Goal: Information Seeking & Learning: Understand process/instructions

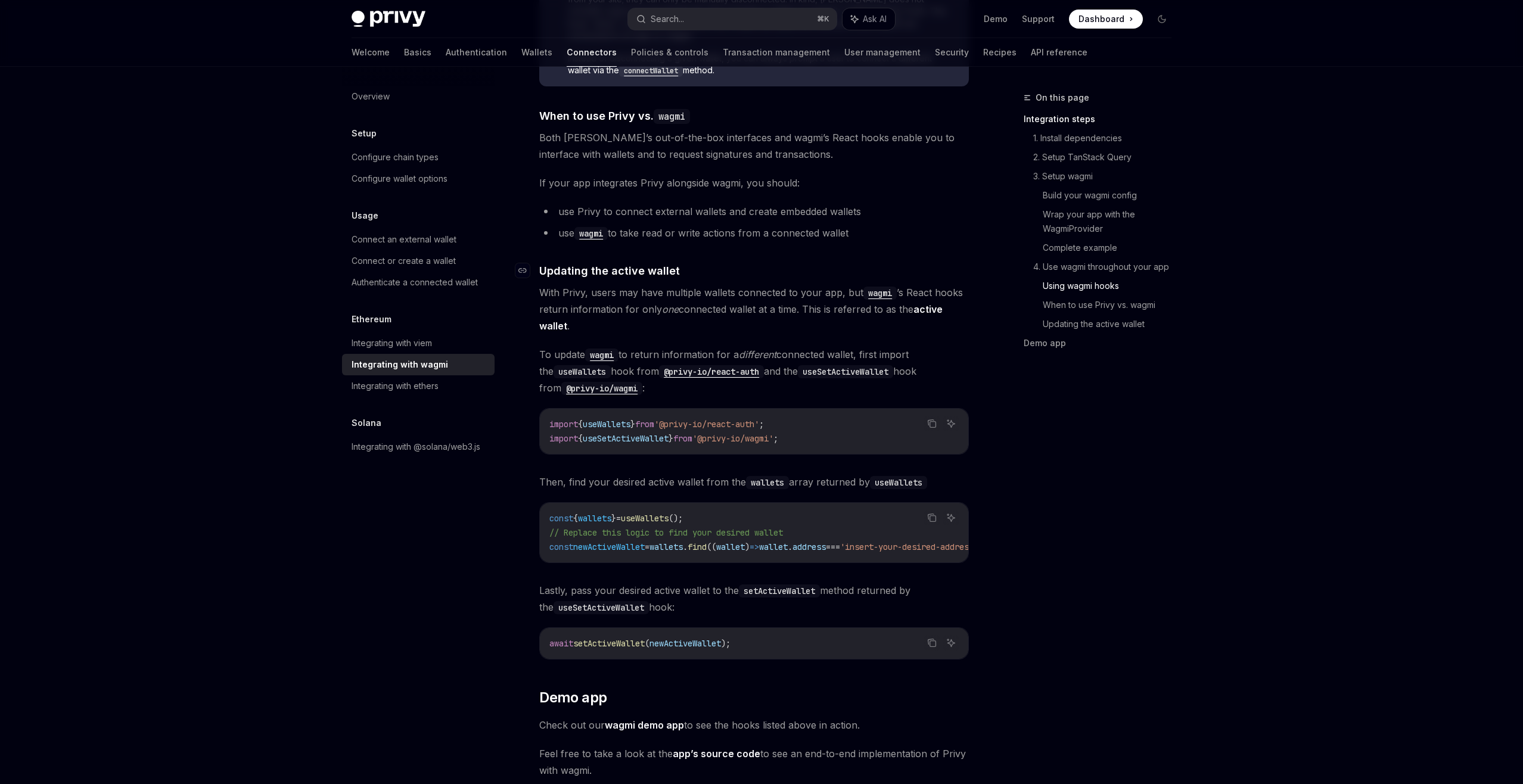
scroll to position [3003, 0]
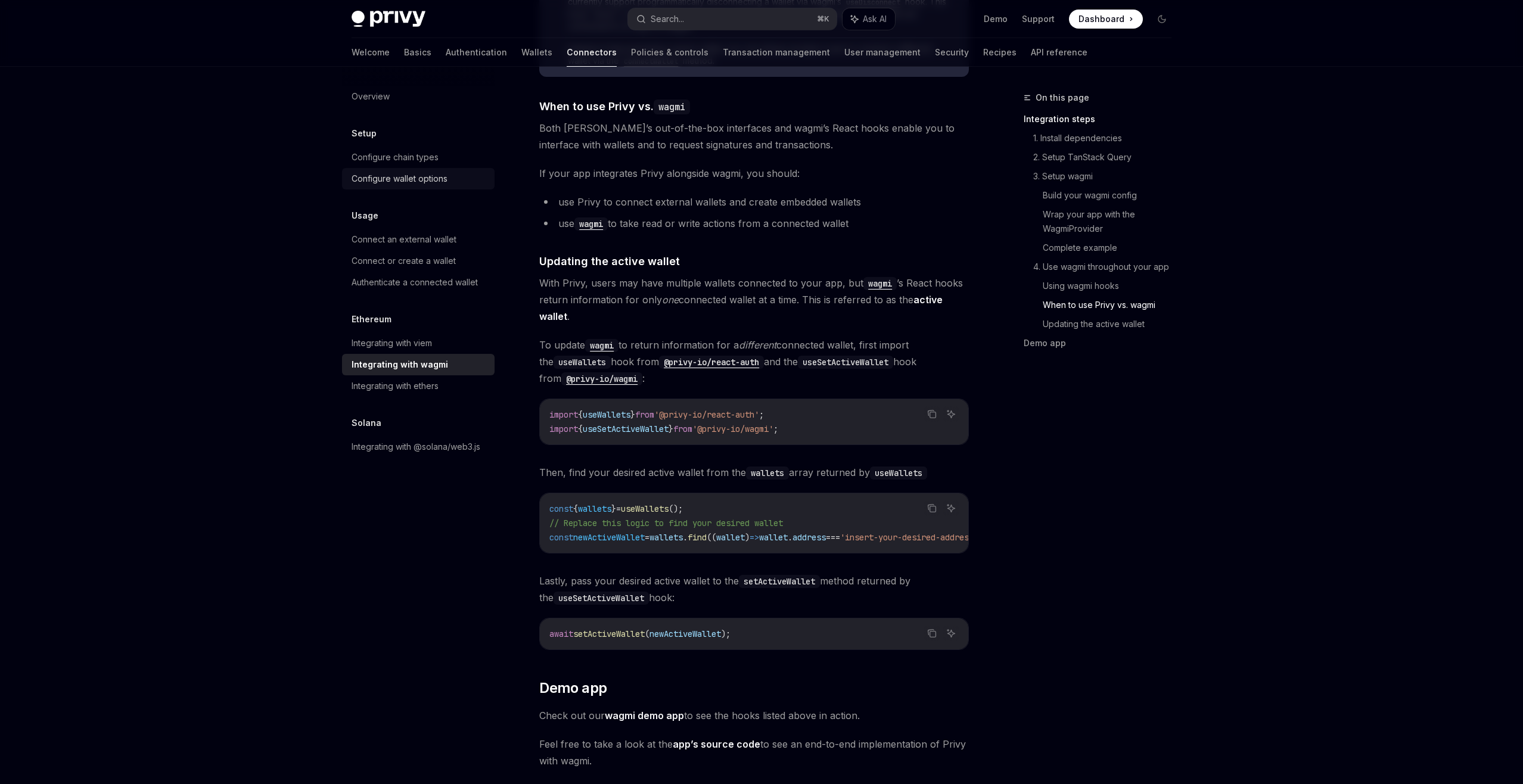
click at [442, 180] on div "Configure wallet options" at bounding box center [400, 178] width 96 height 14
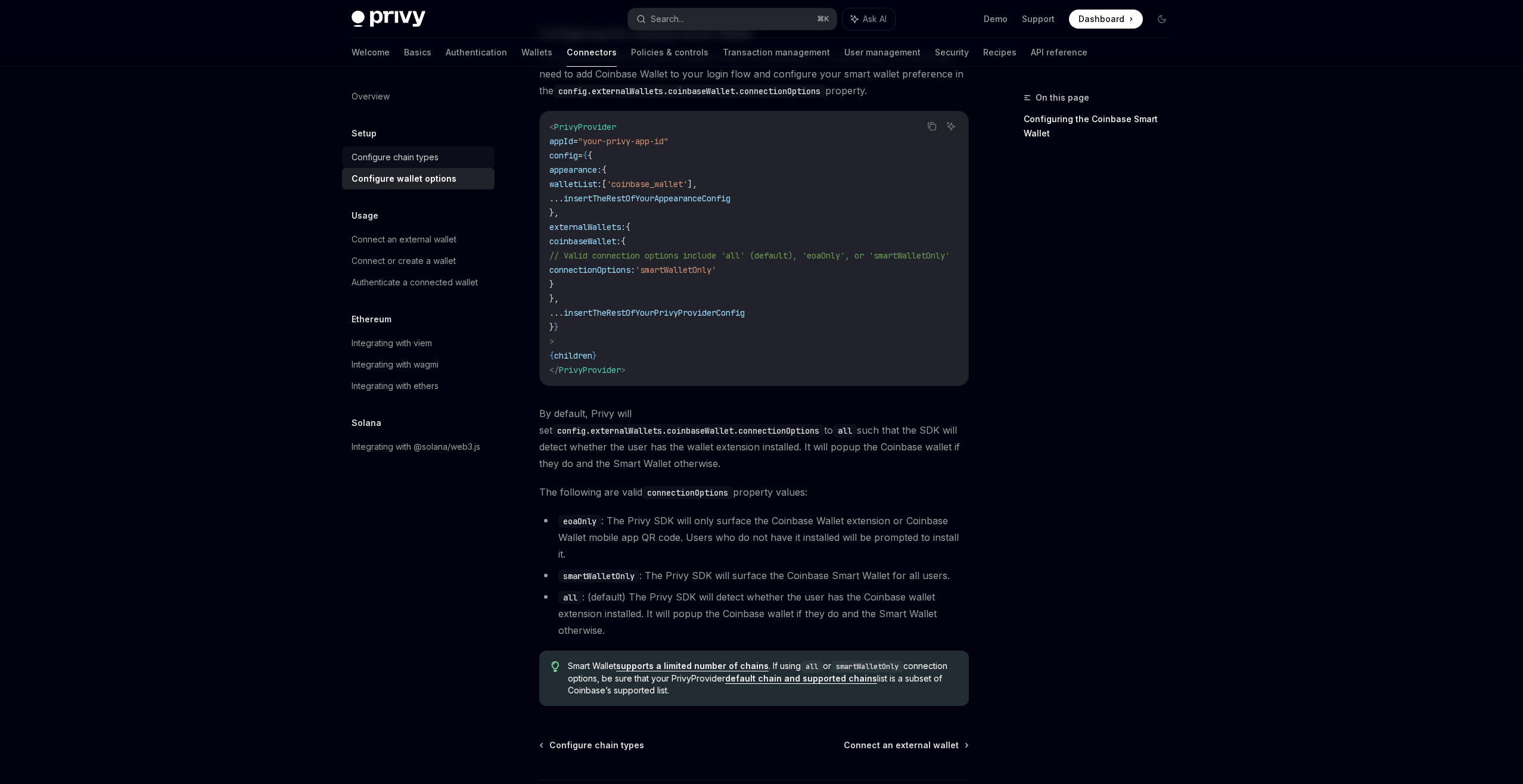
scroll to position [1387, 0]
click at [442, 280] on div "Authenticate a connected wallet" at bounding box center [415, 282] width 126 height 14
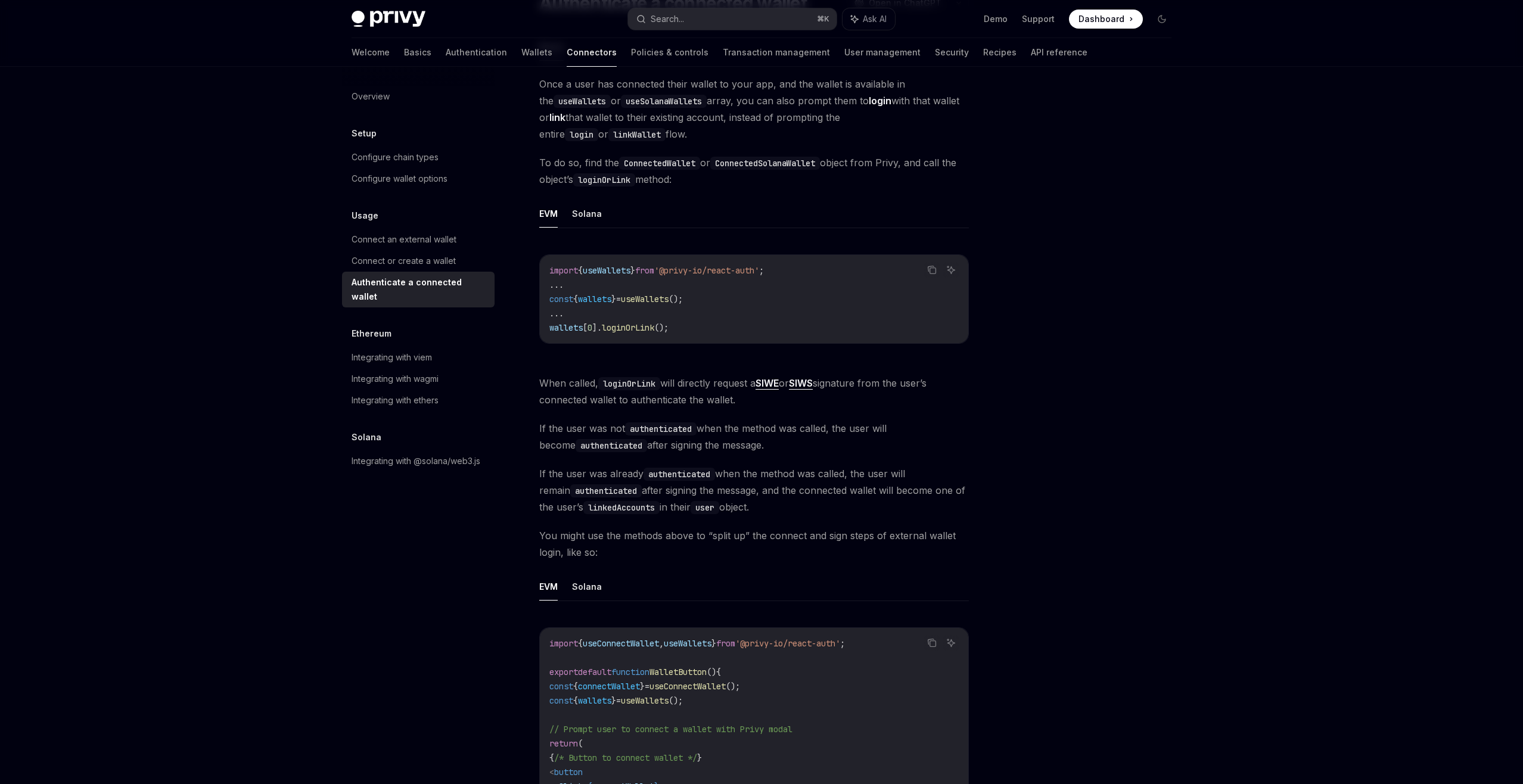
scroll to position [112, 0]
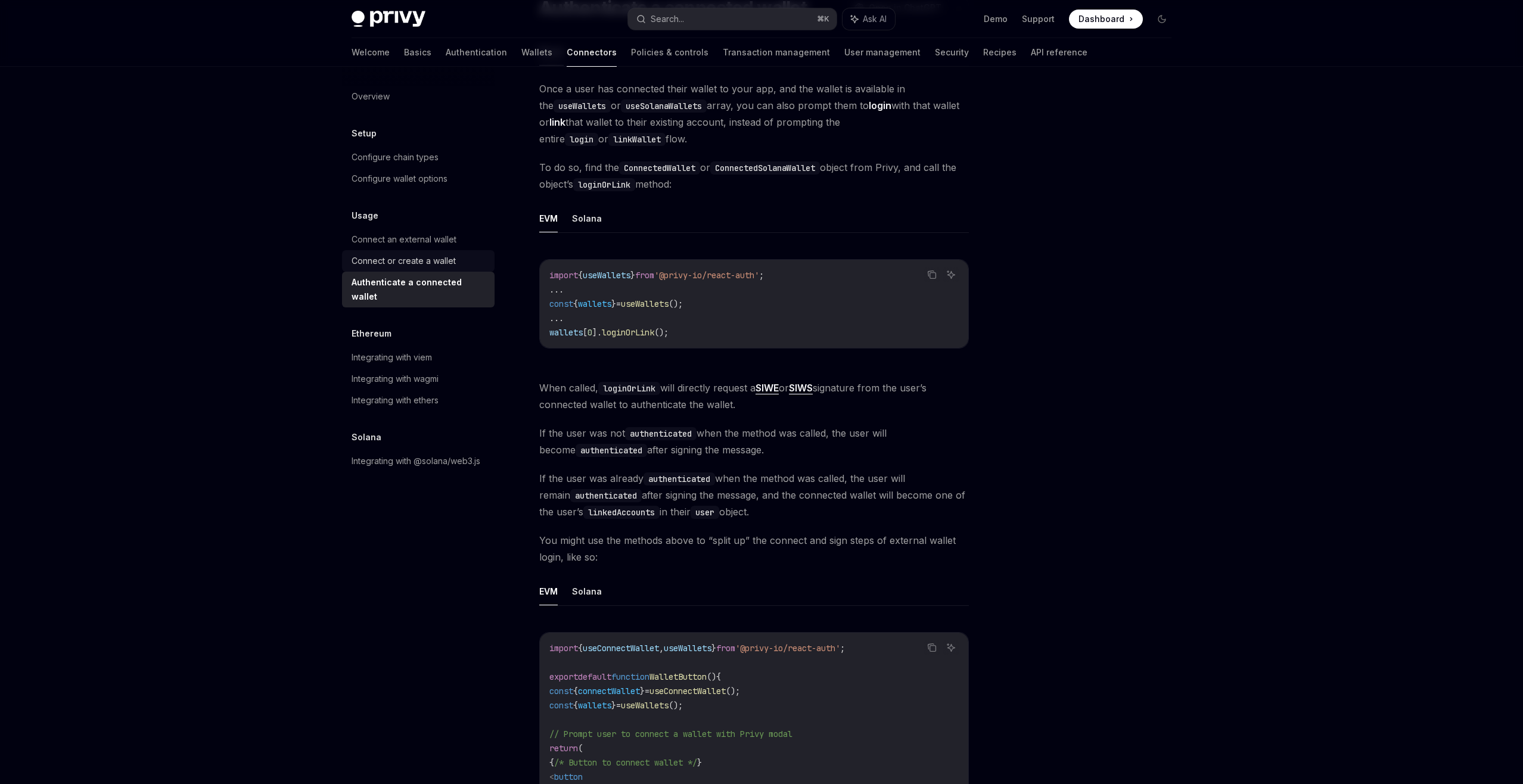
click at [454, 255] on div "Connect or create a wallet" at bounding box center [404, 261] width 104 height 14
type textarea "*"
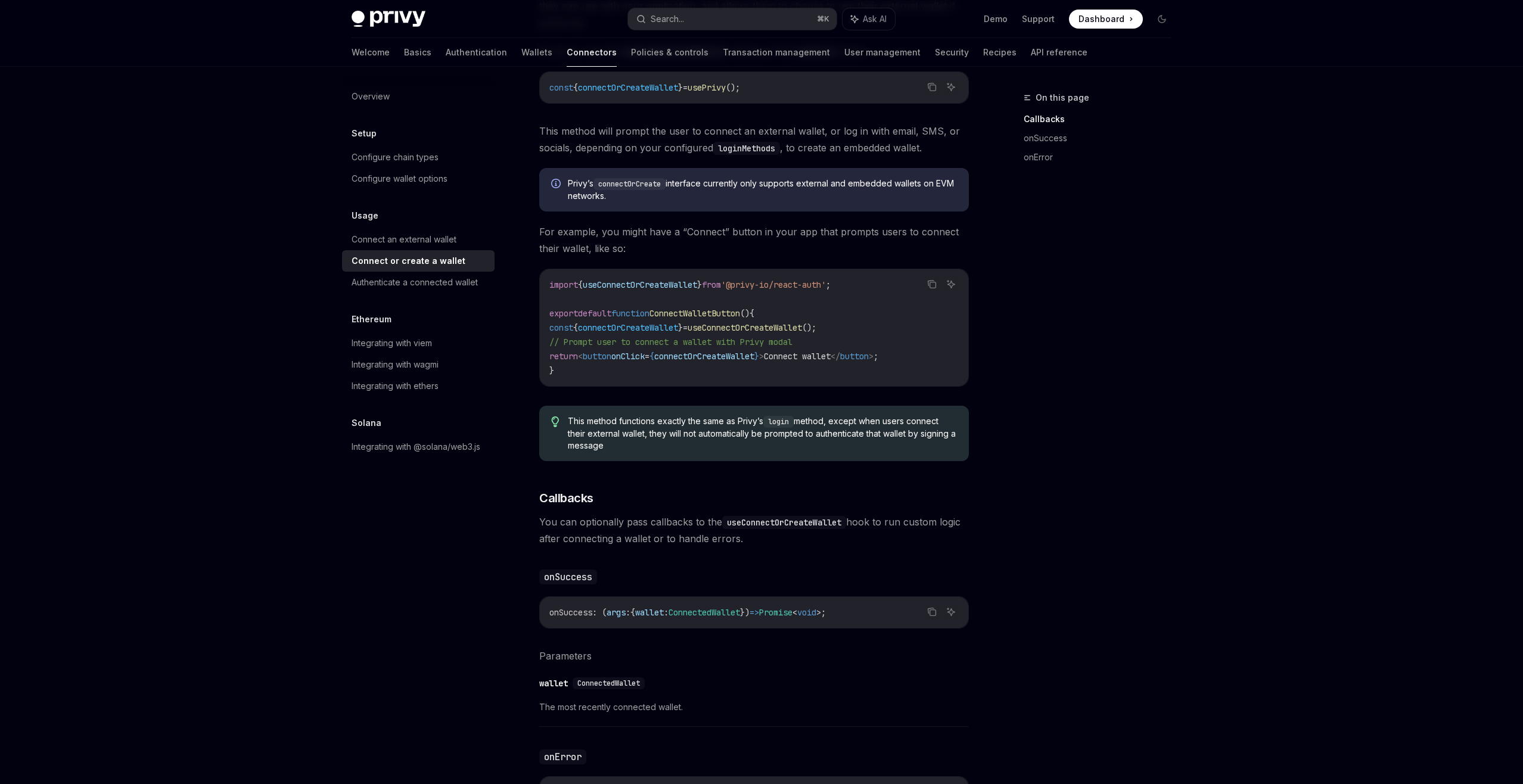
scroll to position [351, 0]
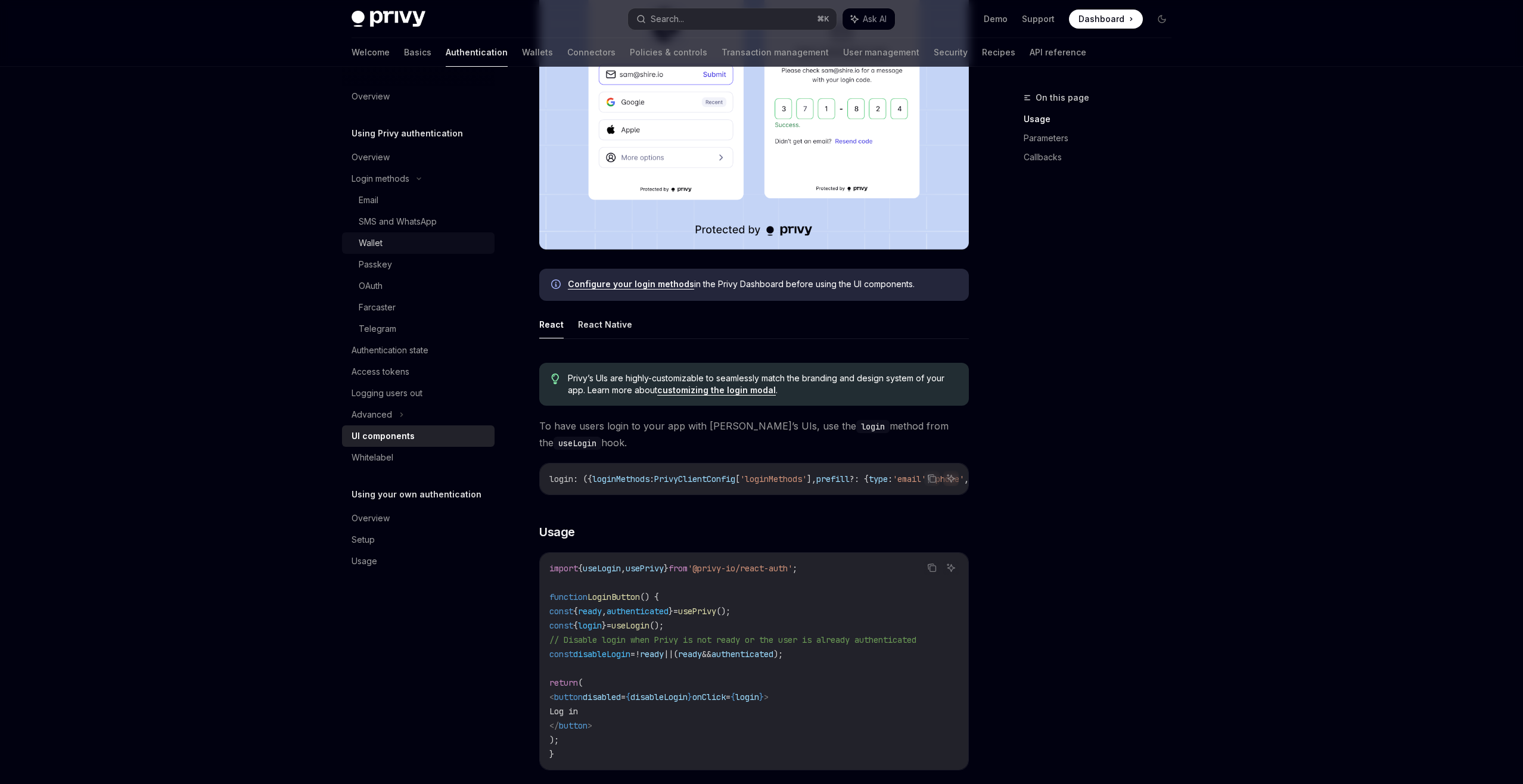
scroll to position [221, 0]
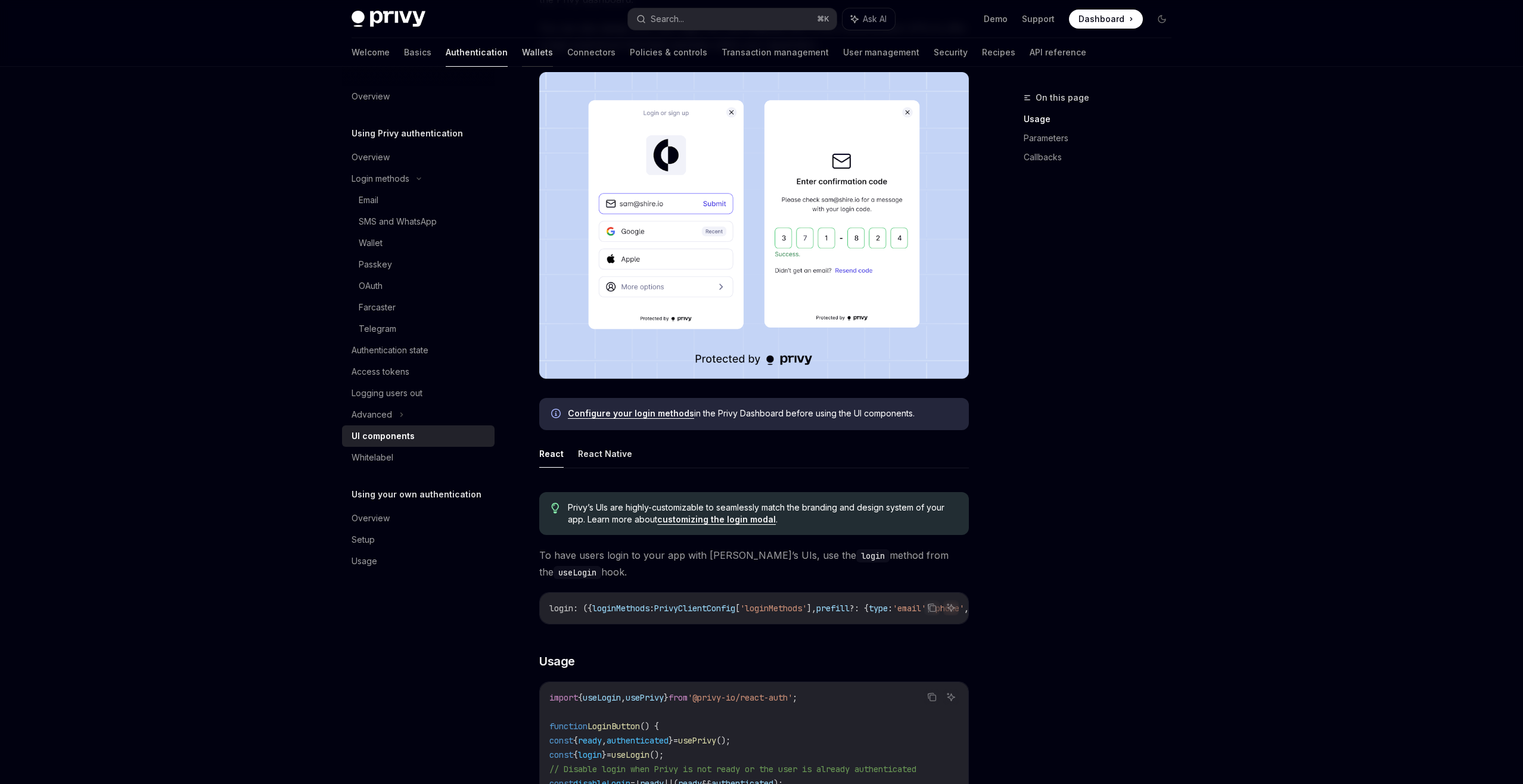
click at [522, 55] on link "Wallets" at bounding box center [537, 53] width 31 height 29
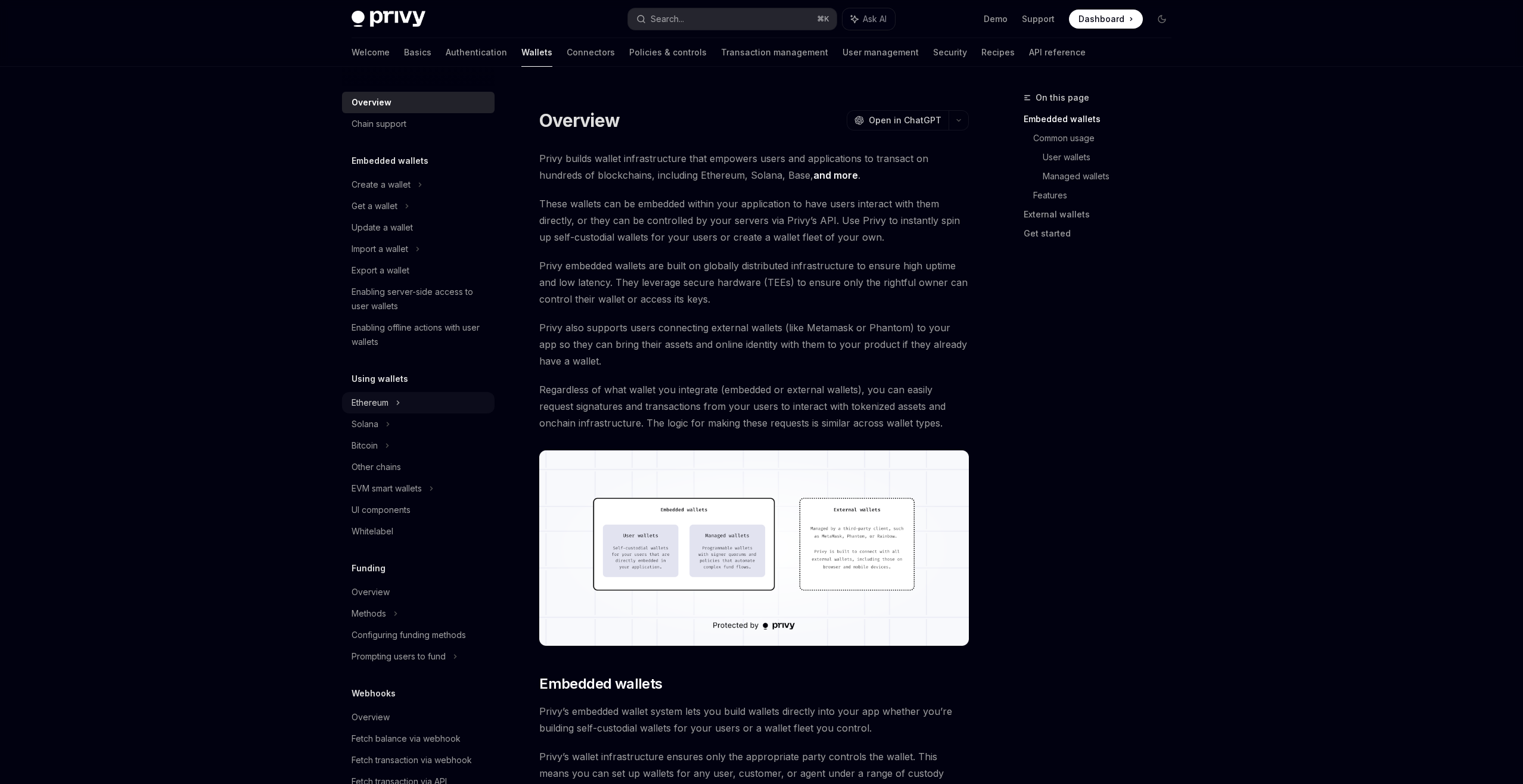
click at [418, 192] on icon at bounding box center [420, 185] width 5 height 14
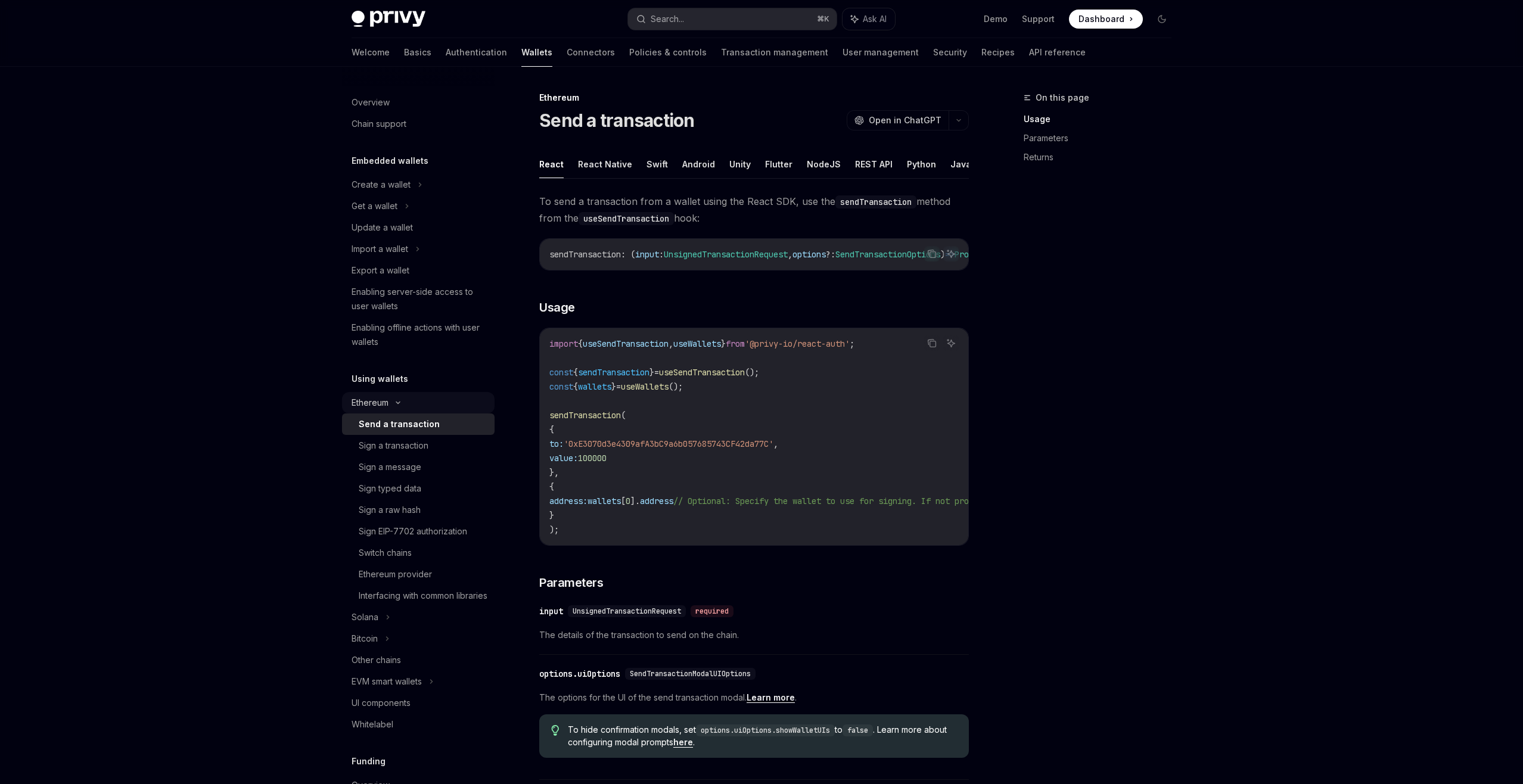
click at [400, 195] on div "Ethereum" at bounding box center [418, 185] width 153 height 21
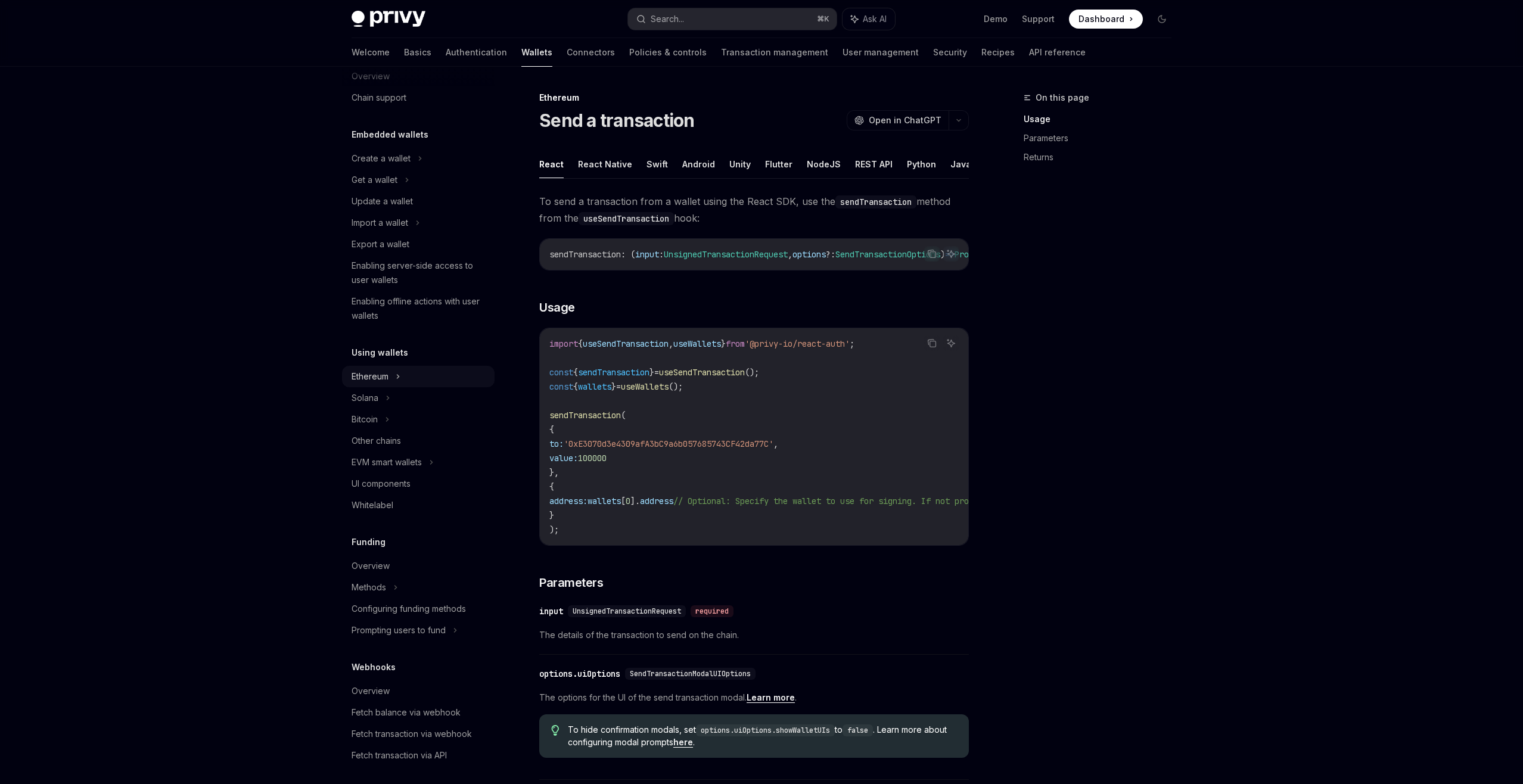
scroll to position [24, 0]
click at [405, 183] on icon at bounding box center [407, 182] width 5 height 14
type textarea "*"
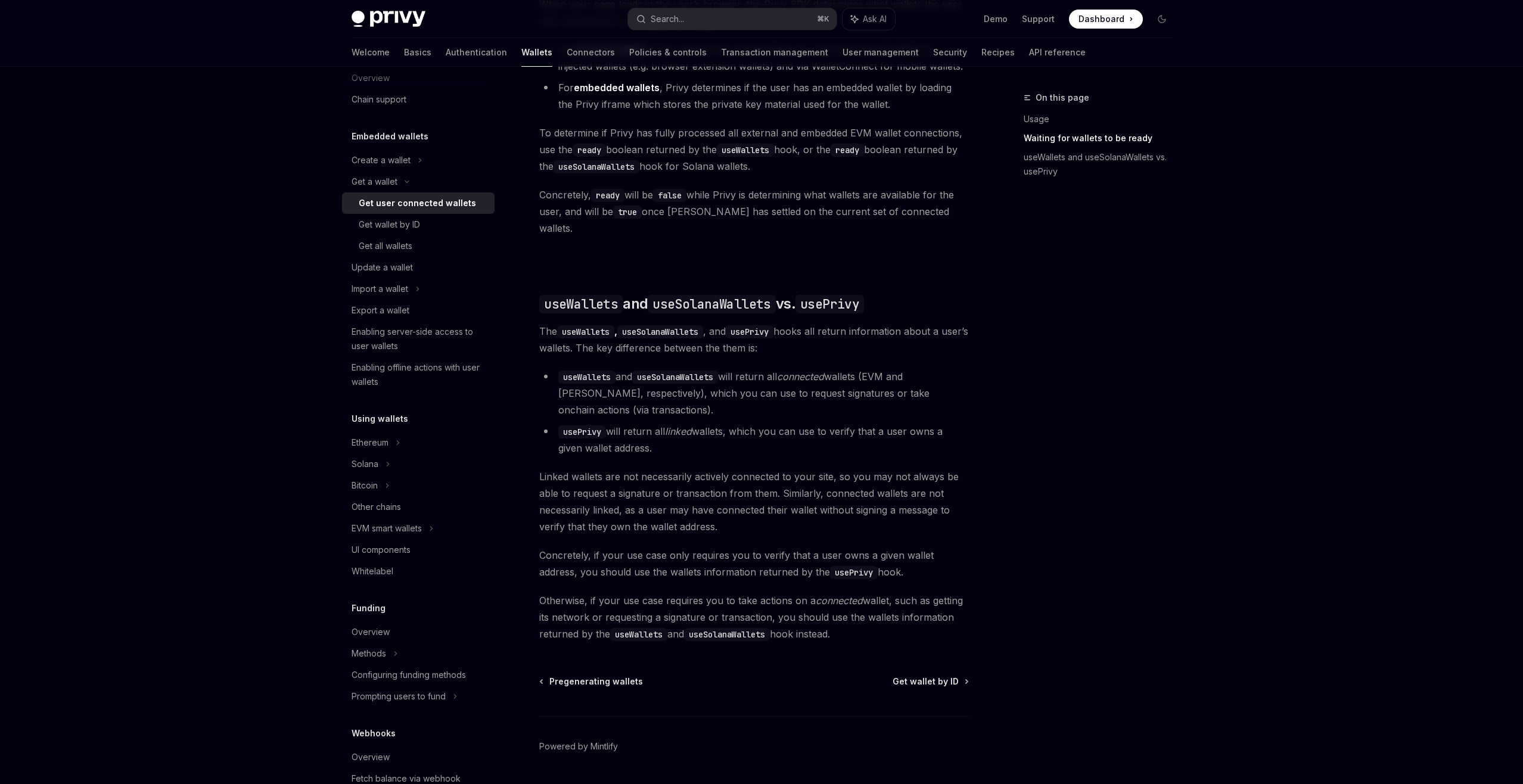
scroll to position [826, 0]
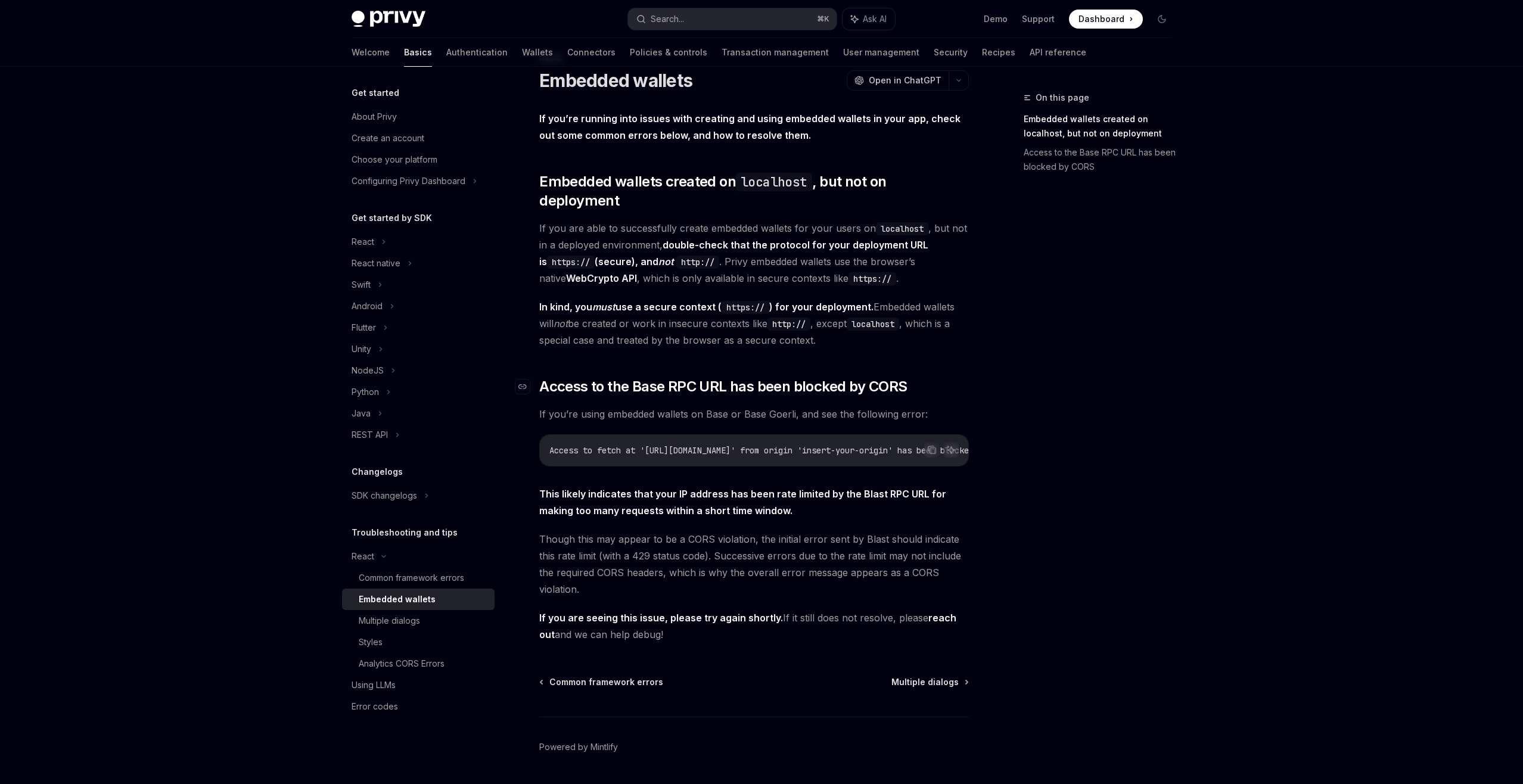
scroll to position [35, 0]
